Goal: Check status: Check status

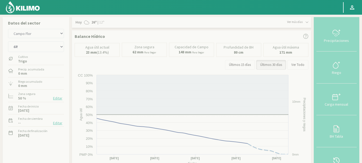
select select "44: Object"
select select "1: Object"
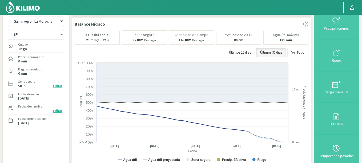
click at [8, 17] on select "Agr. Huertos de Chocalan Agrícola Bakia Agrícola [GEOGRAPHIC_DATA] - IC Agrícol…" at bounding box center [36, 21] width 56 height 9
click at [46, 34] on select "4R 6R" at bounding box center [36, 34] width 56 height 11
select select "418: Object"
select select "2: Object"
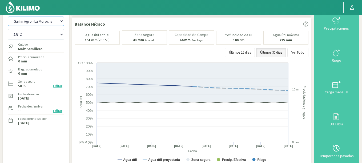
click at [34, 22] on select "Agr. Huertos de Chocalan Agrícola Bakia Agrícola [GEOGRAPHIC_DATA] - IC Agrícol…" at bounding box center [36, 21] width 56 height 9
click at [31, 35] on select "LM_1 LM_2E LM_3E LM_4E LM_5E" at bounding box center [36, 34] width 56 height 11
